Goal: Task Accomplishment & Management: Manage account settings

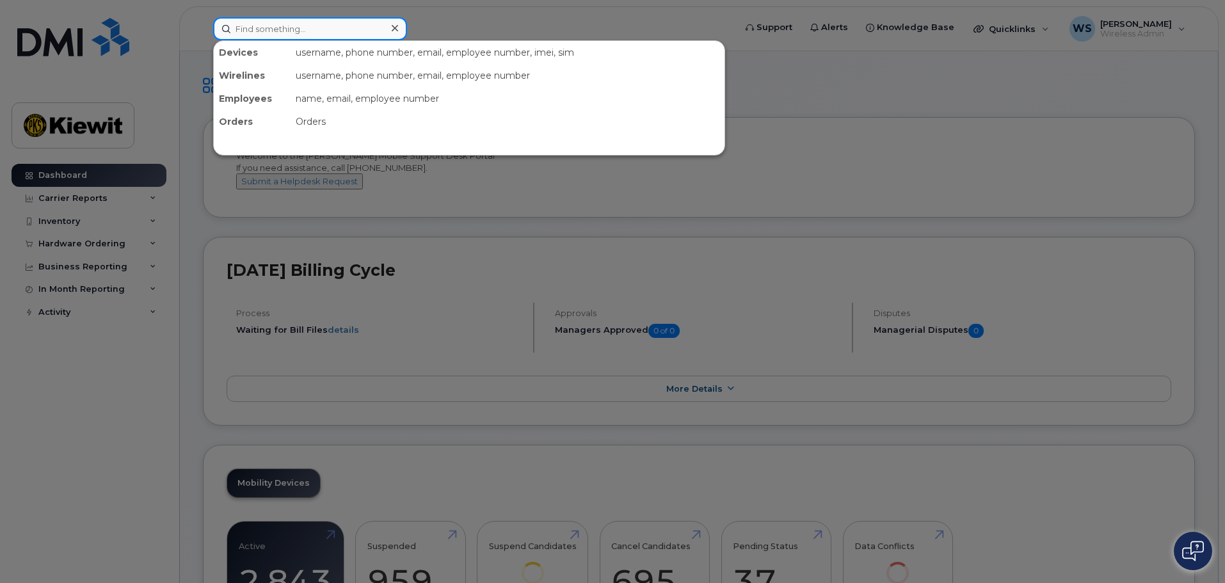
click at [332, 31] on input at bounding box center [310, 28] width 194 height 23
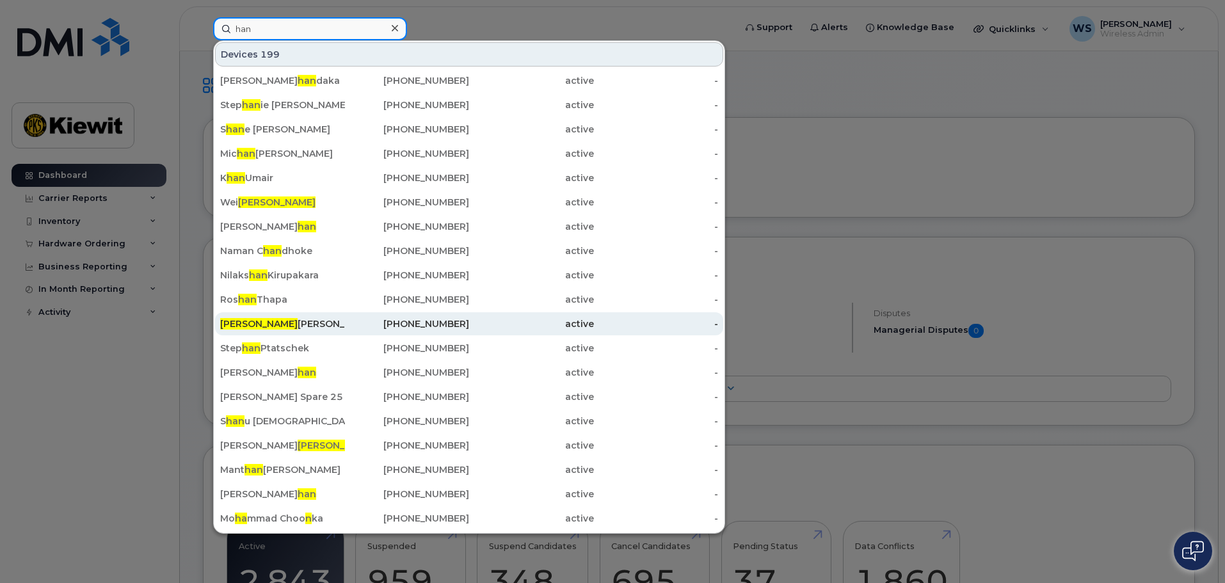
type input "han"
click at [465, 321] on div "613-558-0194" at bounding box center [407, 324] width 125 height 13
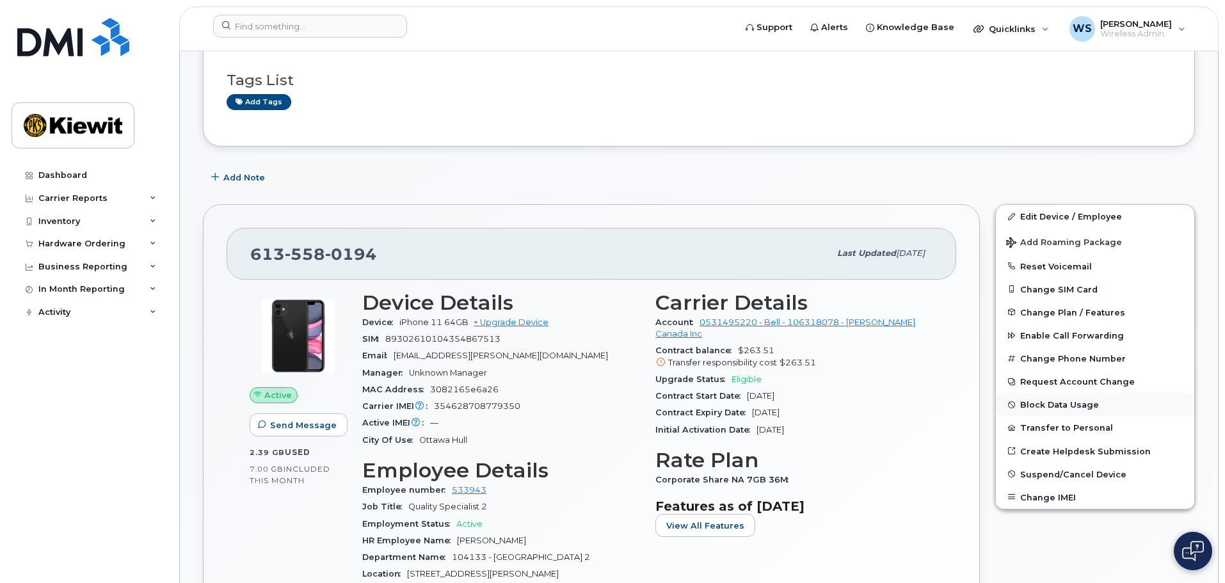
scroll to position [256, 0]
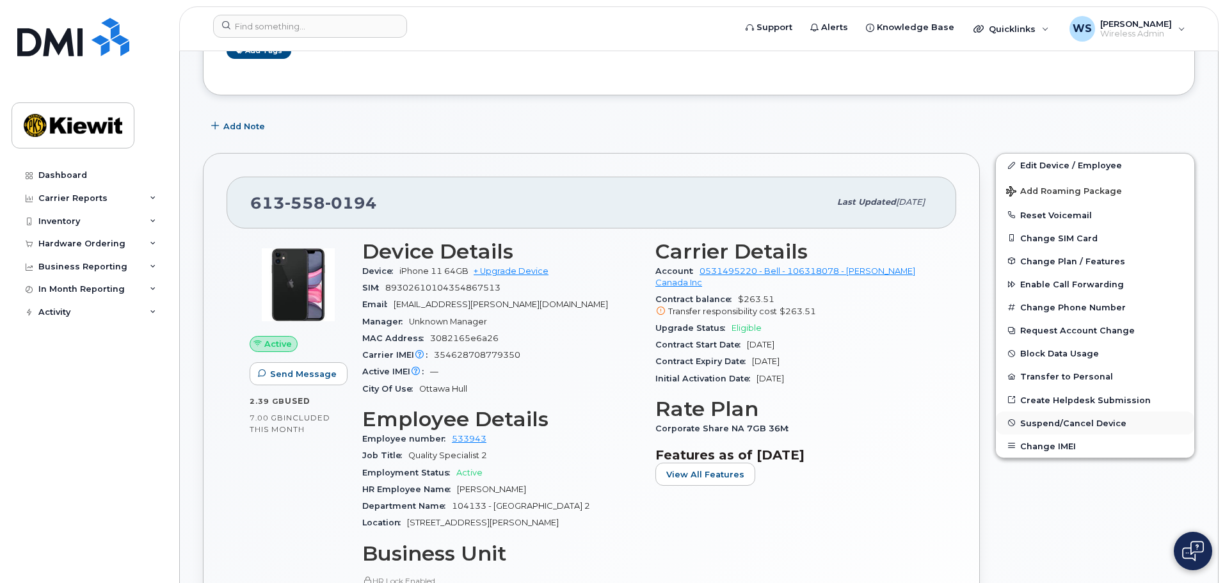
click at [1043, 424] on span "Suspend/Cancel Device" at bounding box center [1073, 423] width 106 height 10
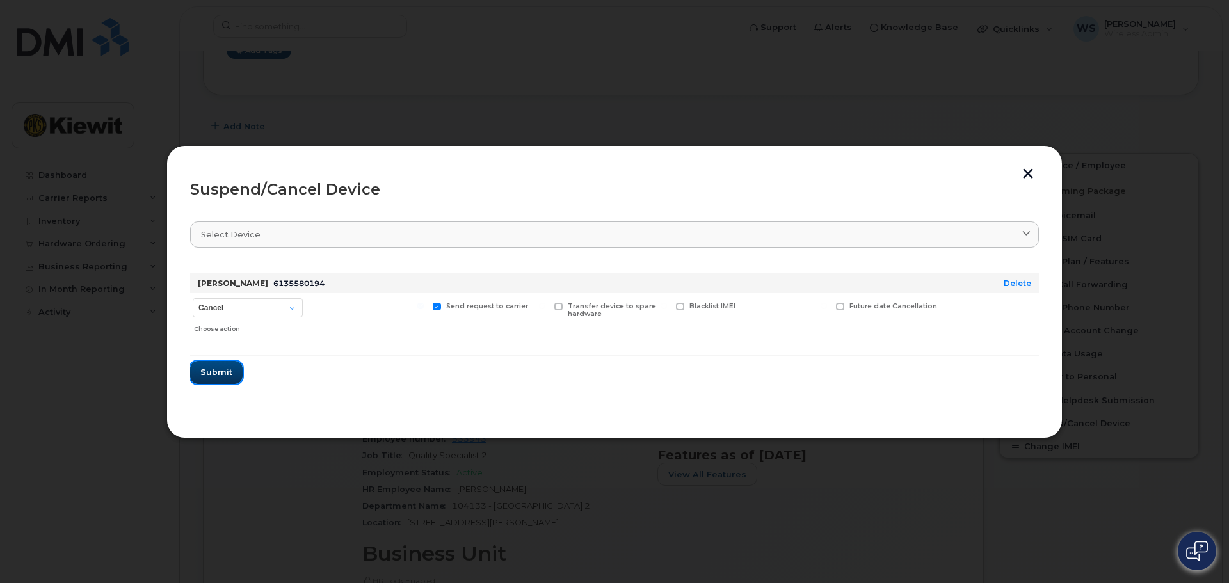
click at [219, 371] on span "Submit" at bounding box center [216, 372] width 32 height 12
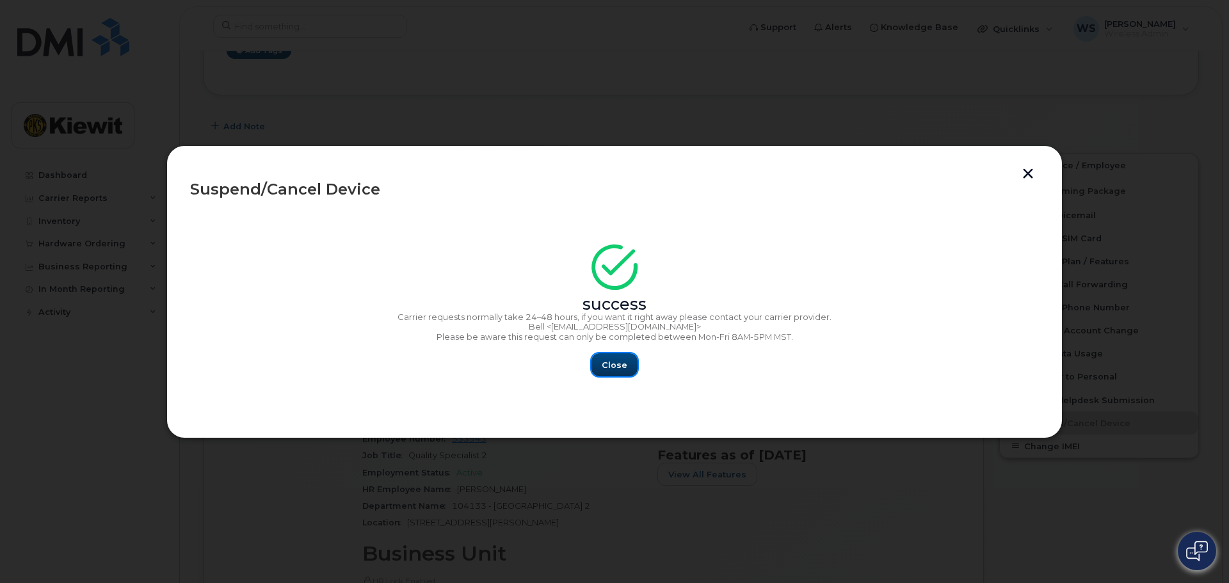
click at [625, 368] on span "Close" at bounding box center [615, 365] width 26 height 12
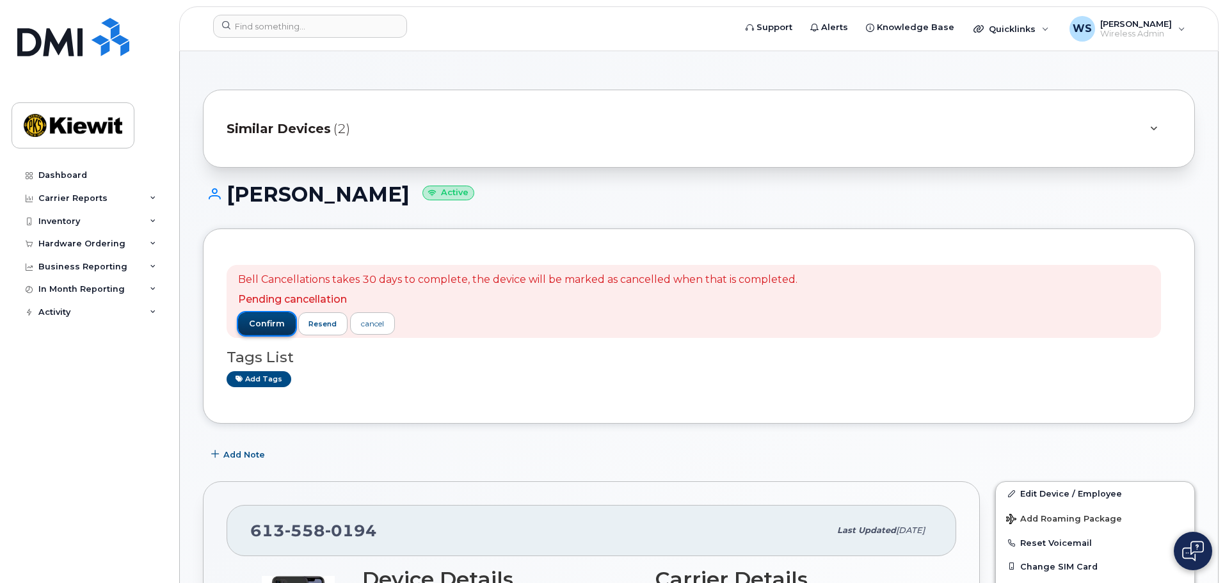
click at [266, 328] on span "confirm" at bounding box center [267, 324] width 36 height 12
